Goal: Use online tool/utility

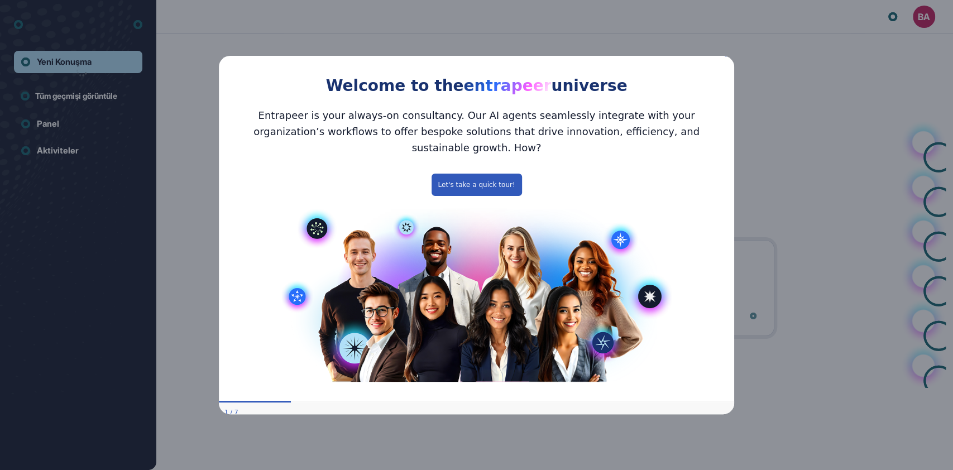
click at [728, 56] on icon "Close Preview" at bounding box center [727, 54] width 4 height 4
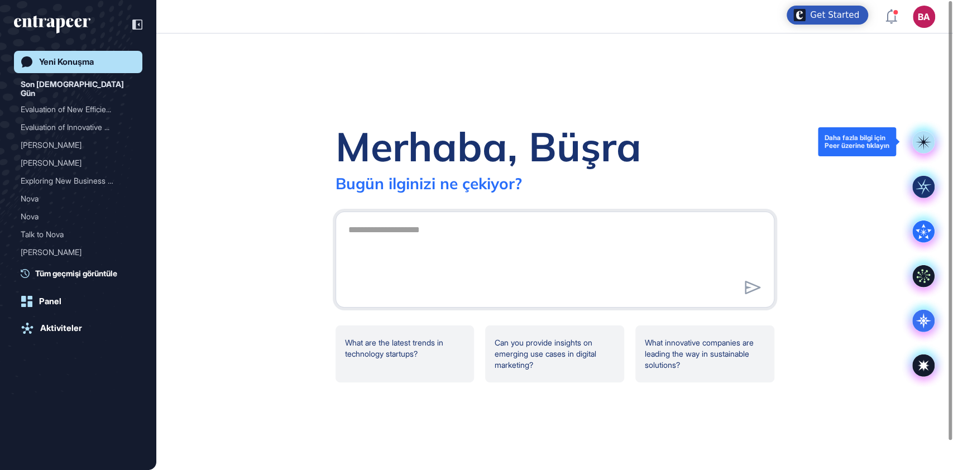
click at [926, 140] on rect at bounding box center [923, 142] width 22 height 22
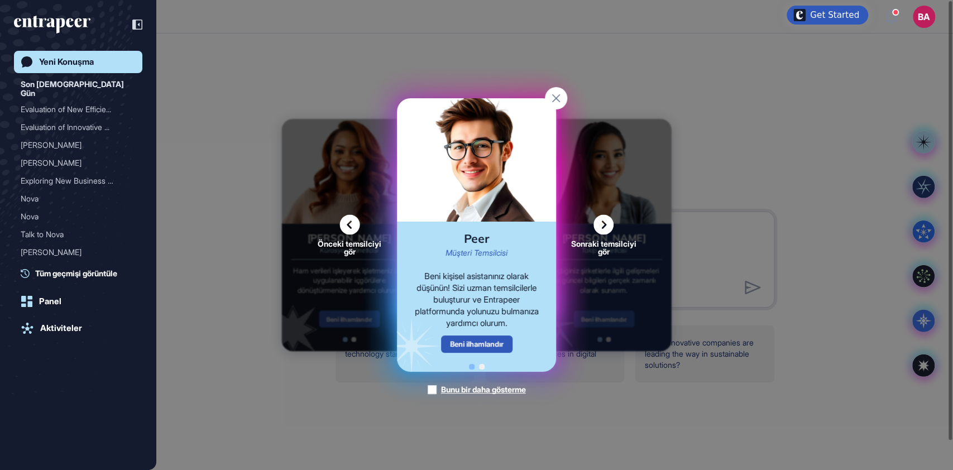
click at [601, 230] on icon at bounding box center [603, 225] width 20 height 20
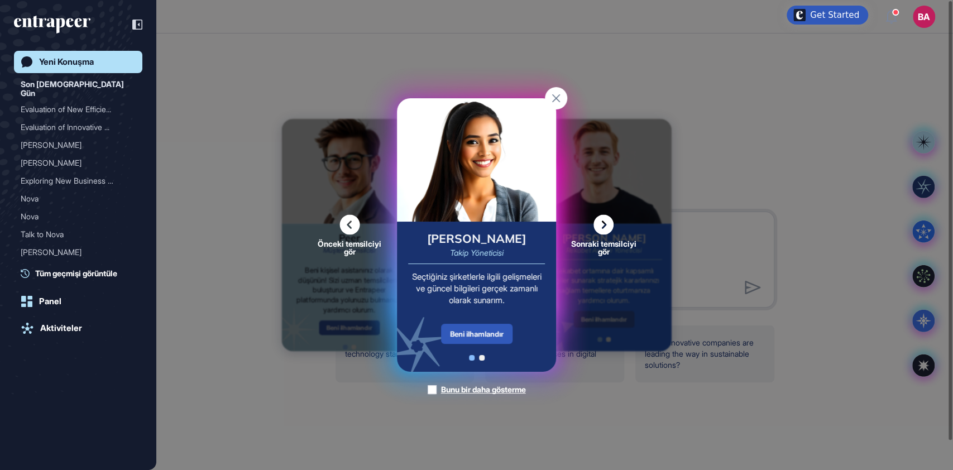
click at [608, 230] on icon at bounding box center [603, 225] width 20 height 20
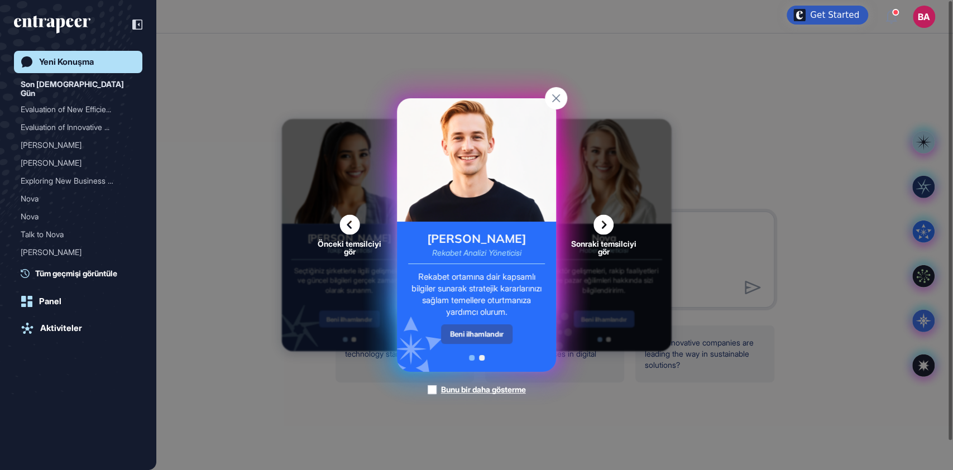
click at [607, 223] on icon at bounding box center [603, 225] width 20 height 20
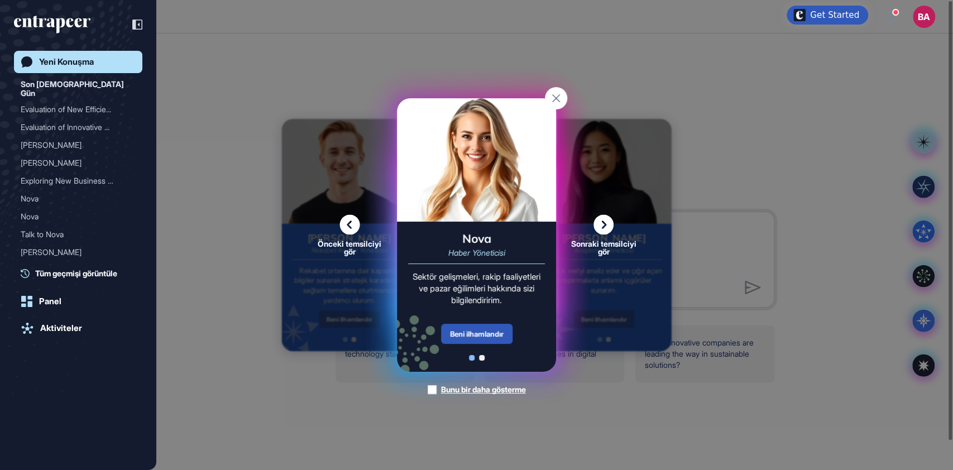
click at [601, 216] on icon at bounding box center [603, 225] width 20 height 20
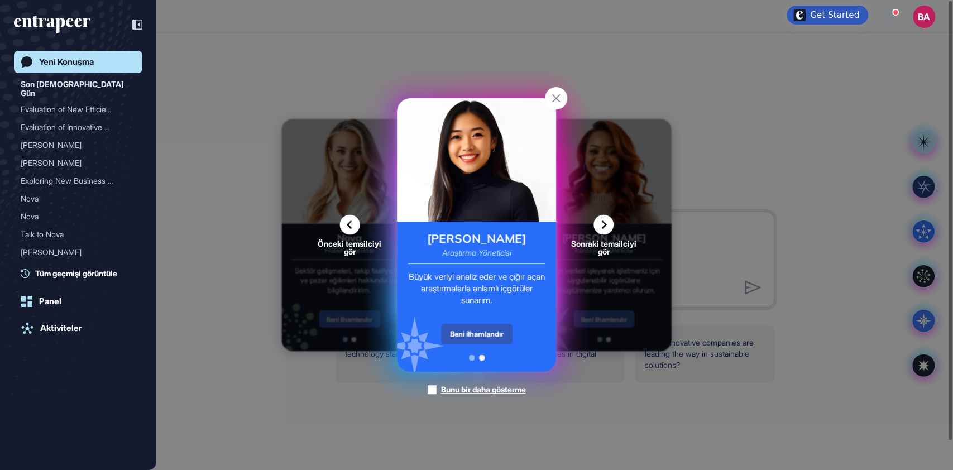
click at [471, 330] on div "Beni ilhamlandır" at bounding box center [476, 334] width 71 height 20
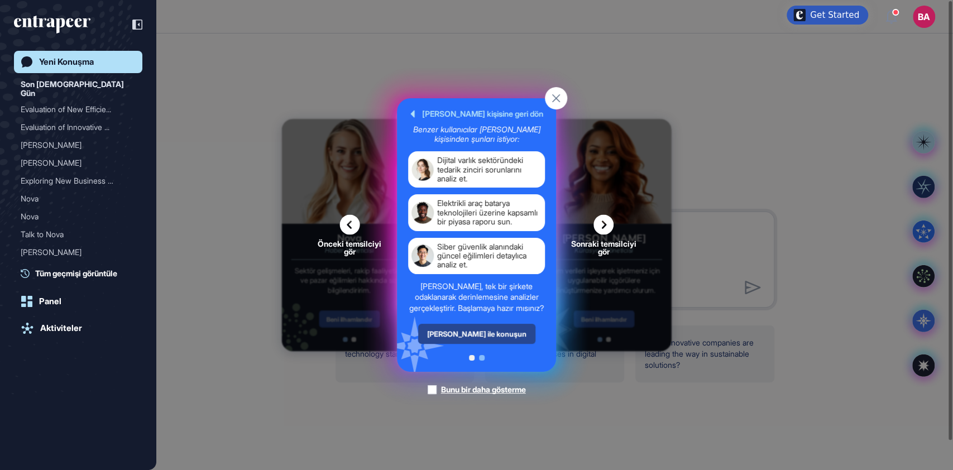
click at [455, 344] on div "[PERSON_NAME] ile konuşun" at bounding box center [476, 334] width 117 height 20
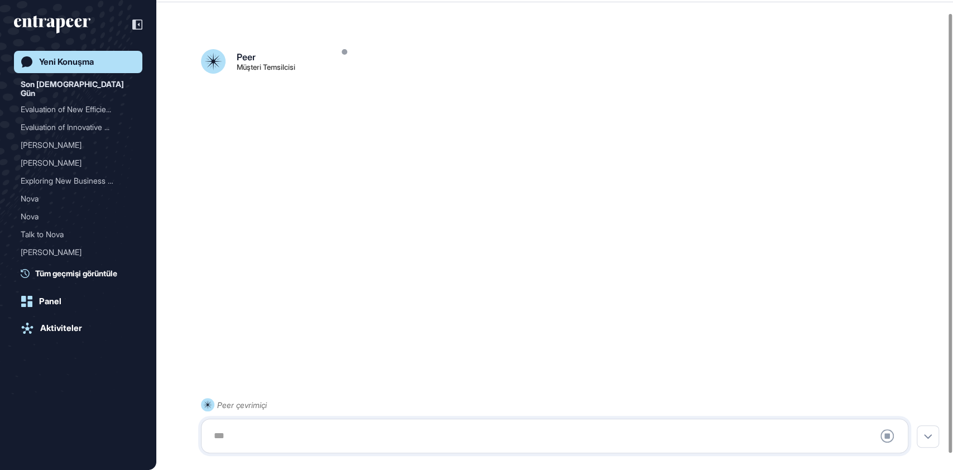
scroll to position [31, 0]
